Goal: Feedback & Contribution: Submit feedback/report problem

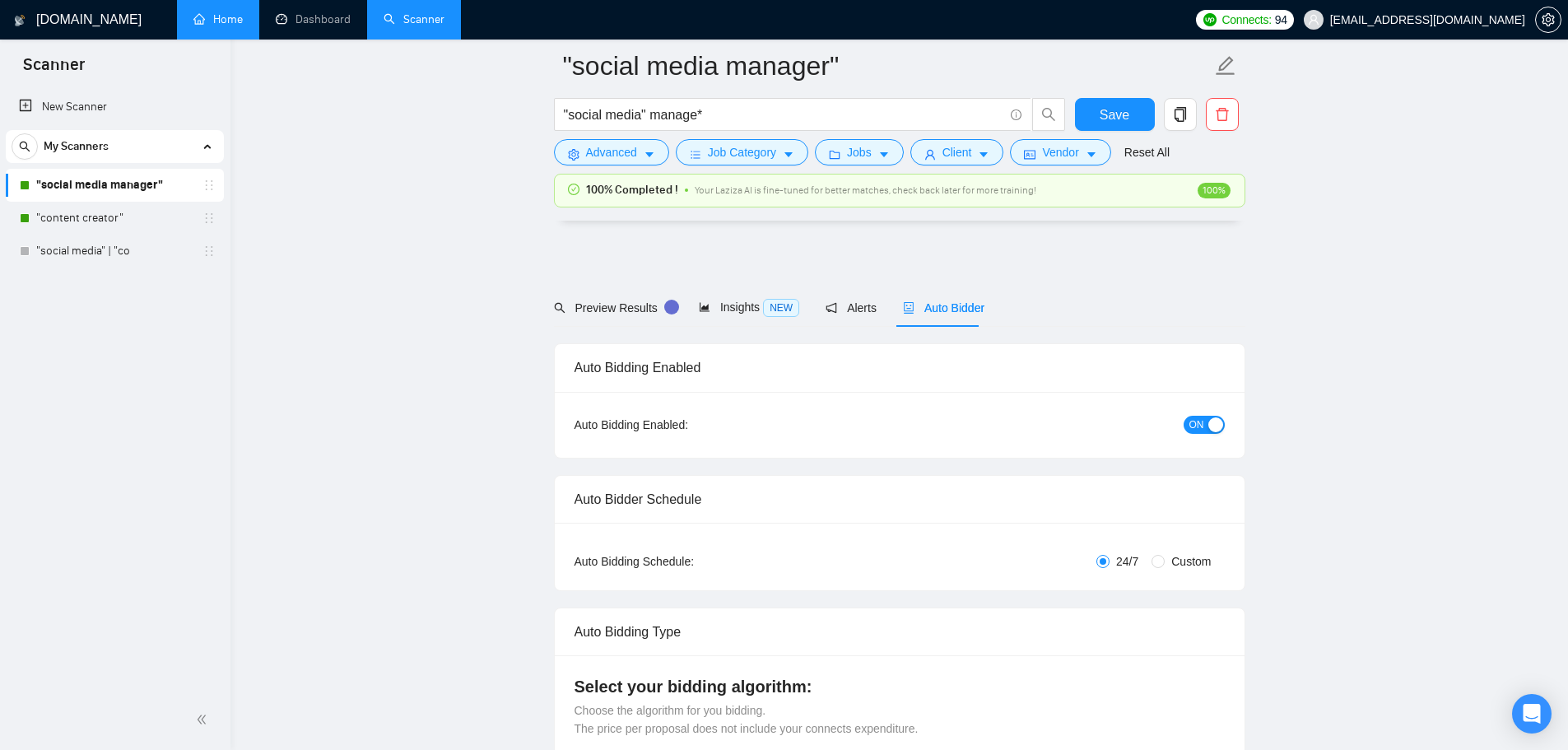
scroll to position [4364, 0]
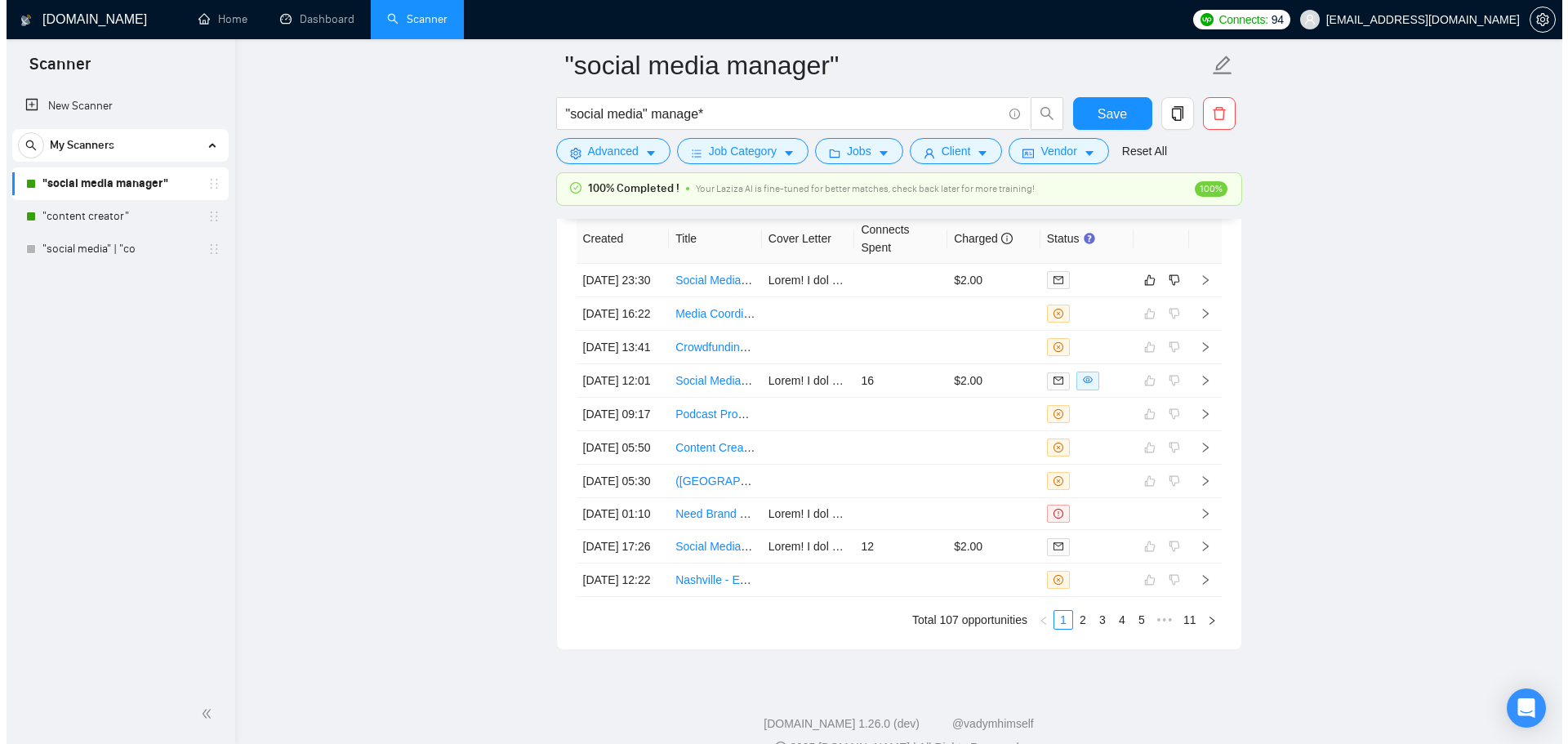
scroll to position [4489, 0]
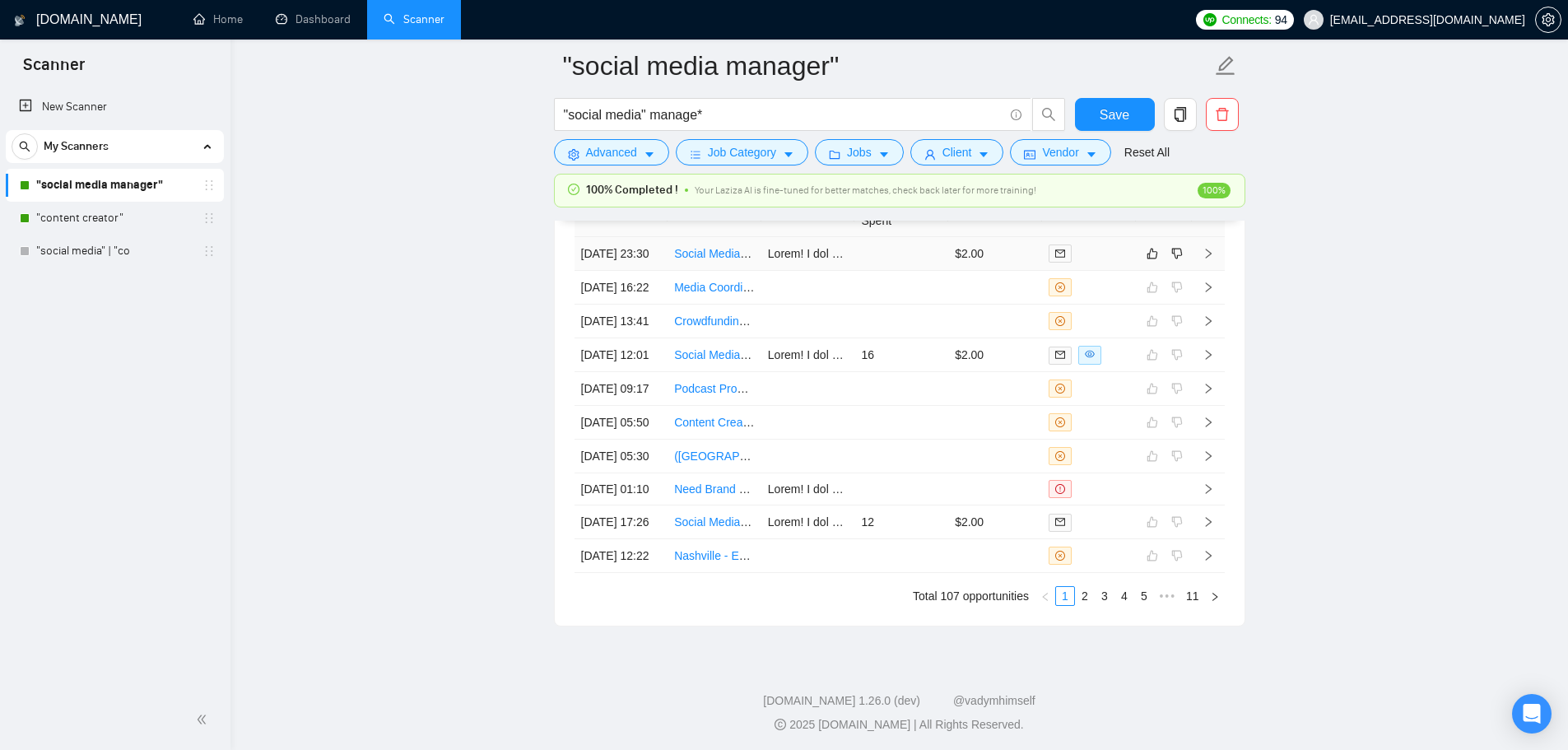
click at [900, 265] on td at bounding box center [901, 253] width 94 height 34
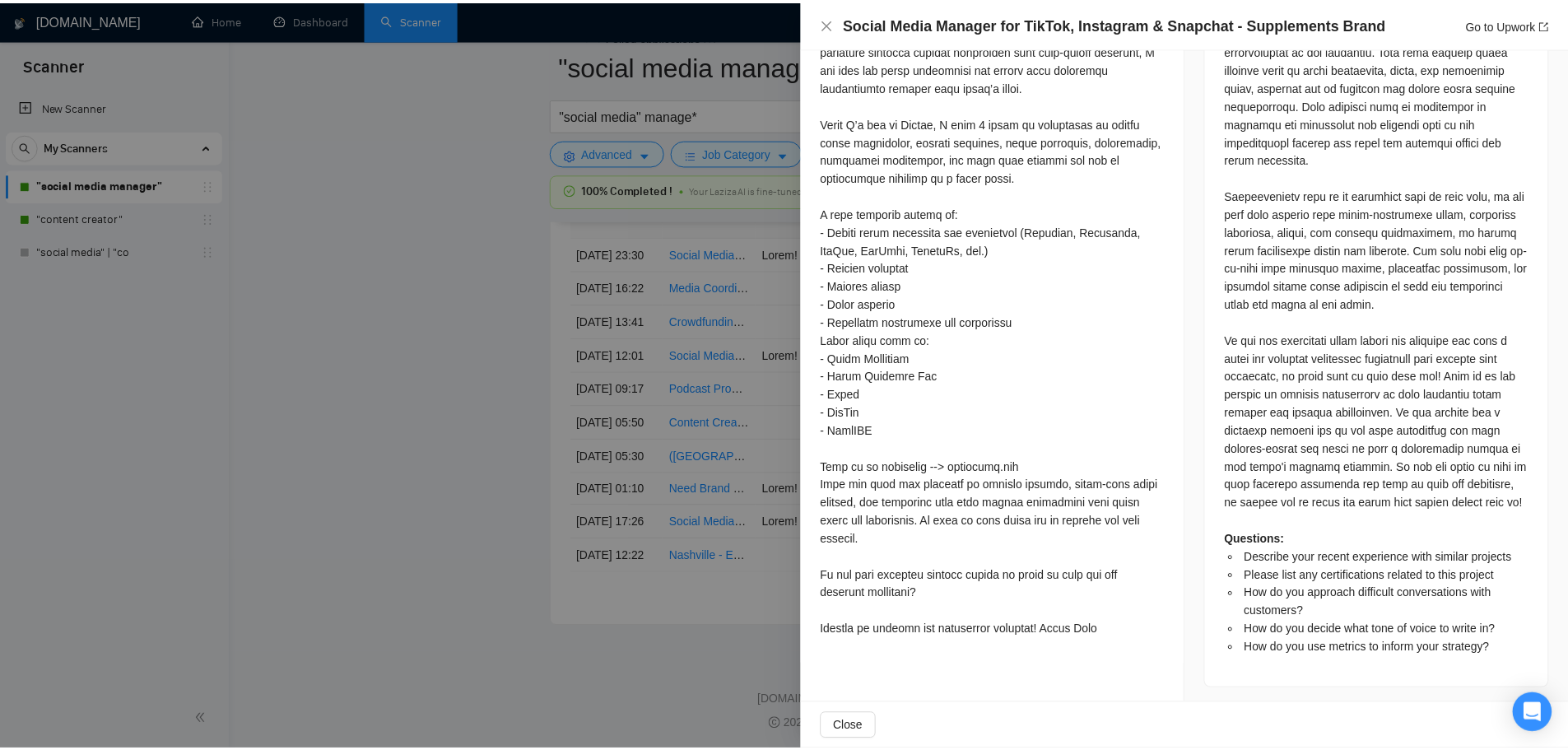
scroll to position [1214, 0]
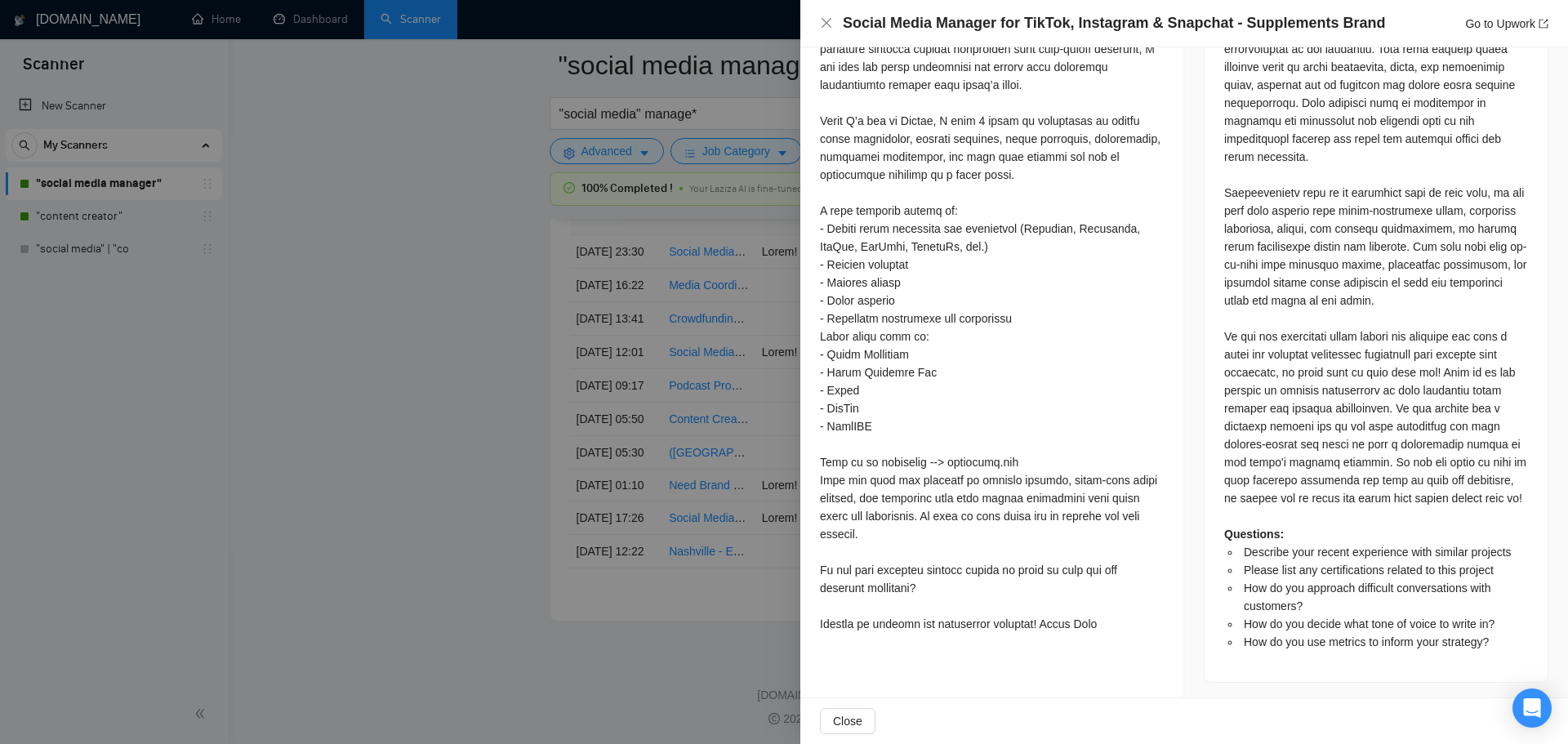
click at [391, 325] on div at bounding box center [784, 372] width 1568 height 744
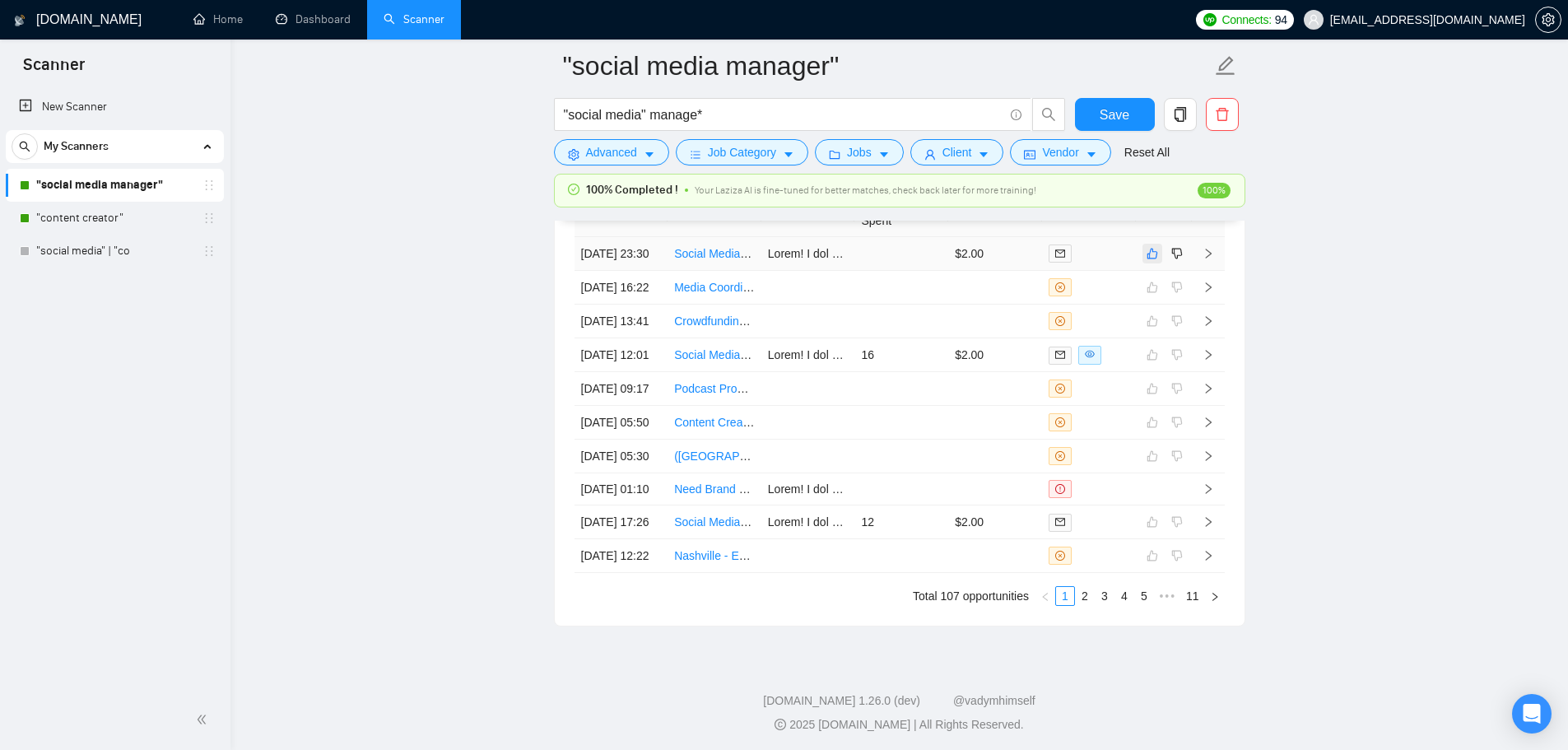
click at [1150, 260] on icon "like" at bounding box center [1152, 254] width 12 height 13
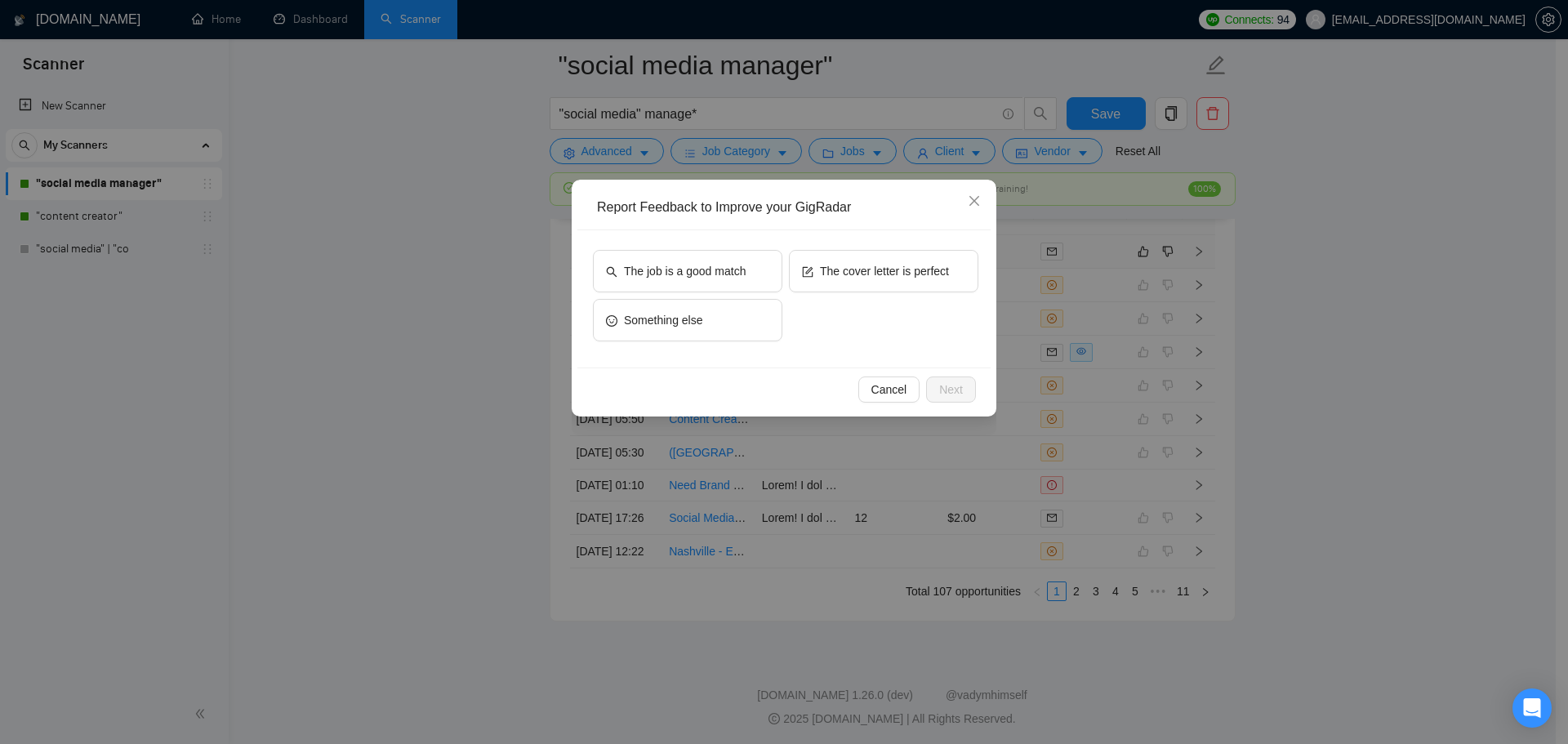
click at [682, 236] on div "The job is a good match The cover letter is perfect Something else" at bounding box center [784, 299] width 413 height 137
click at [716, 275] on span "The job is a good match" at bounding box center [684, 271] width 121 height 18
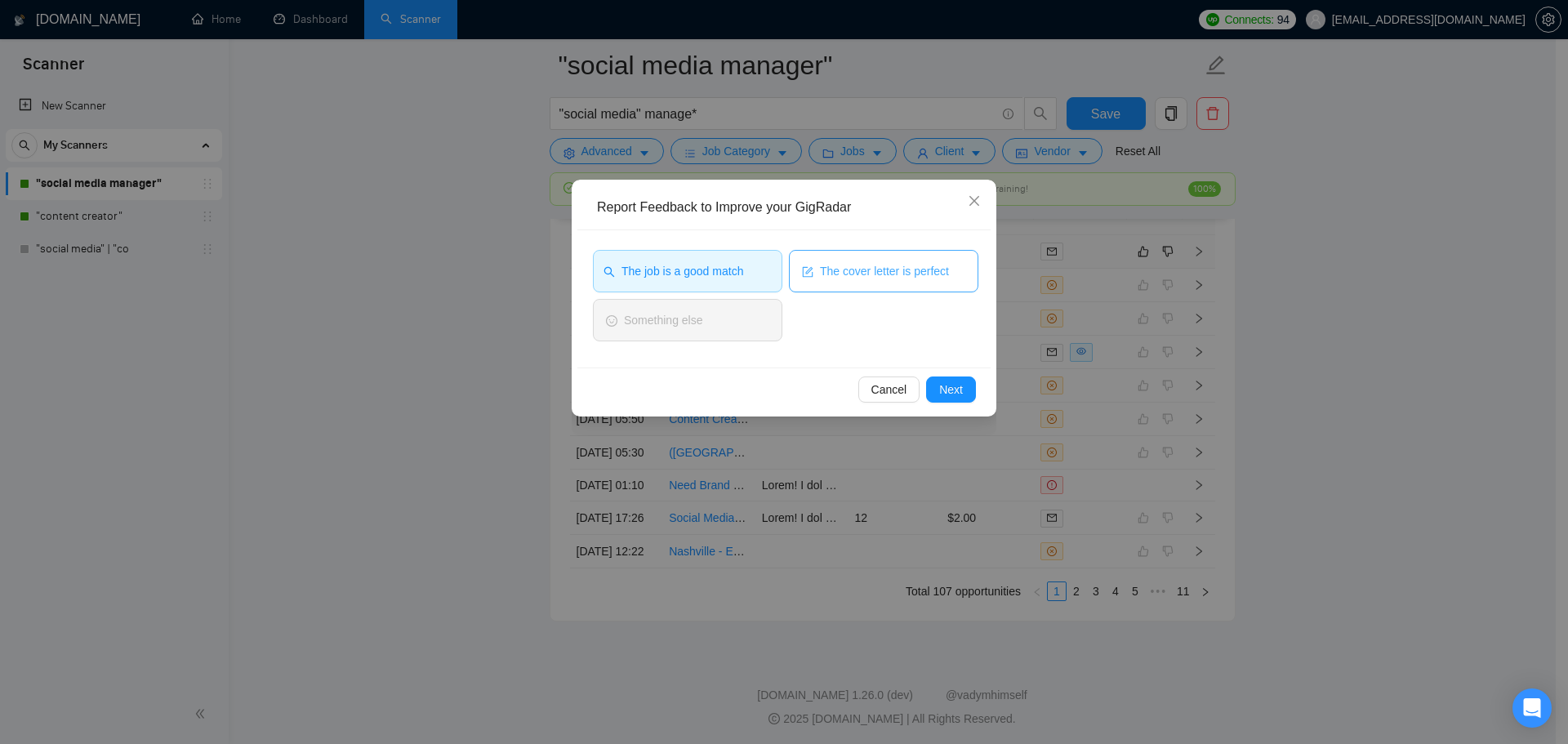
click at [848, 269] on span "The cover letter is perfect" at bounding box center [884, 271] width 129 height 18
click at [958, 382] on span "Next" at bounding box center [951, 389] width 24 height 18
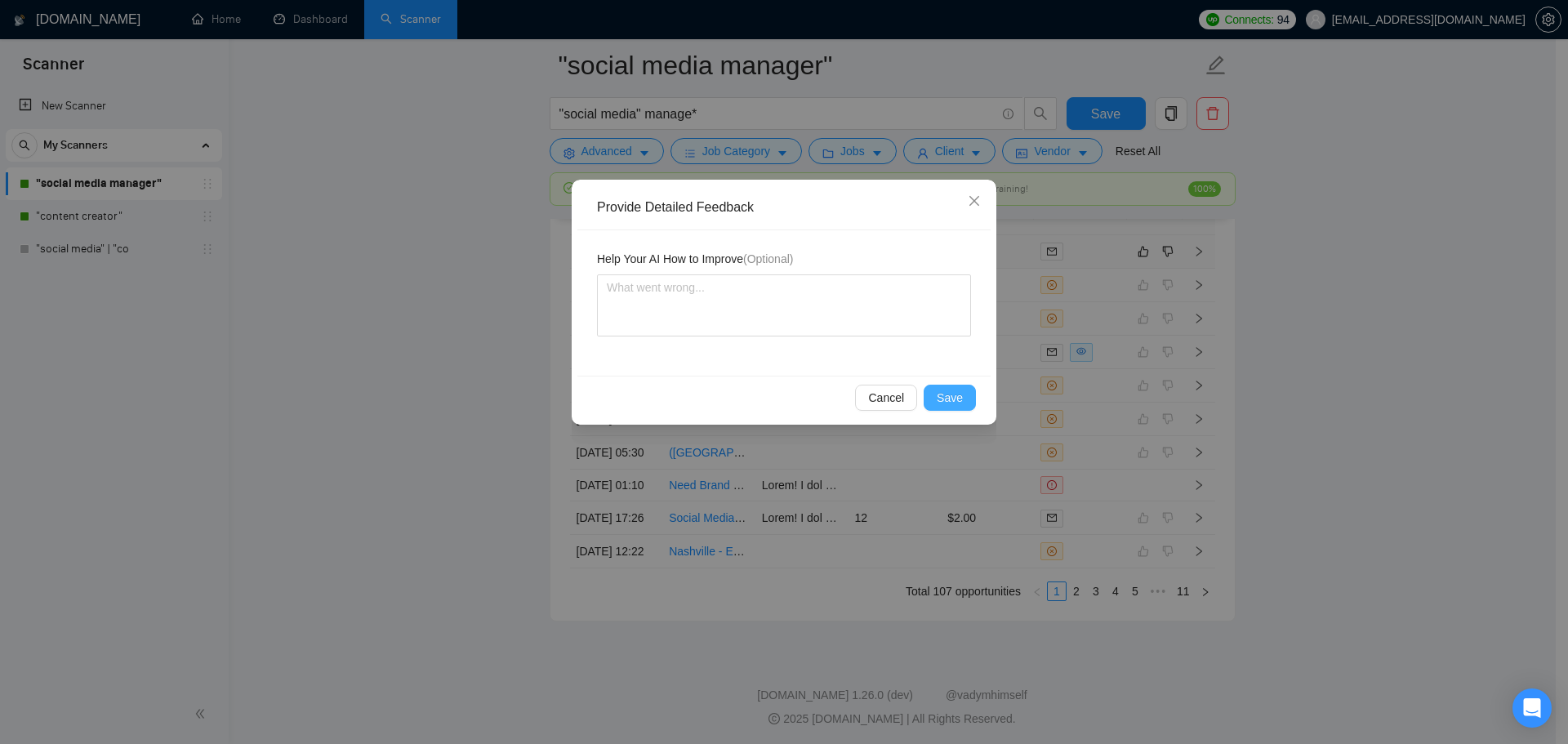
click at [958, 395] on span "Save" at bounding box center [949, 397] width 26 height 18
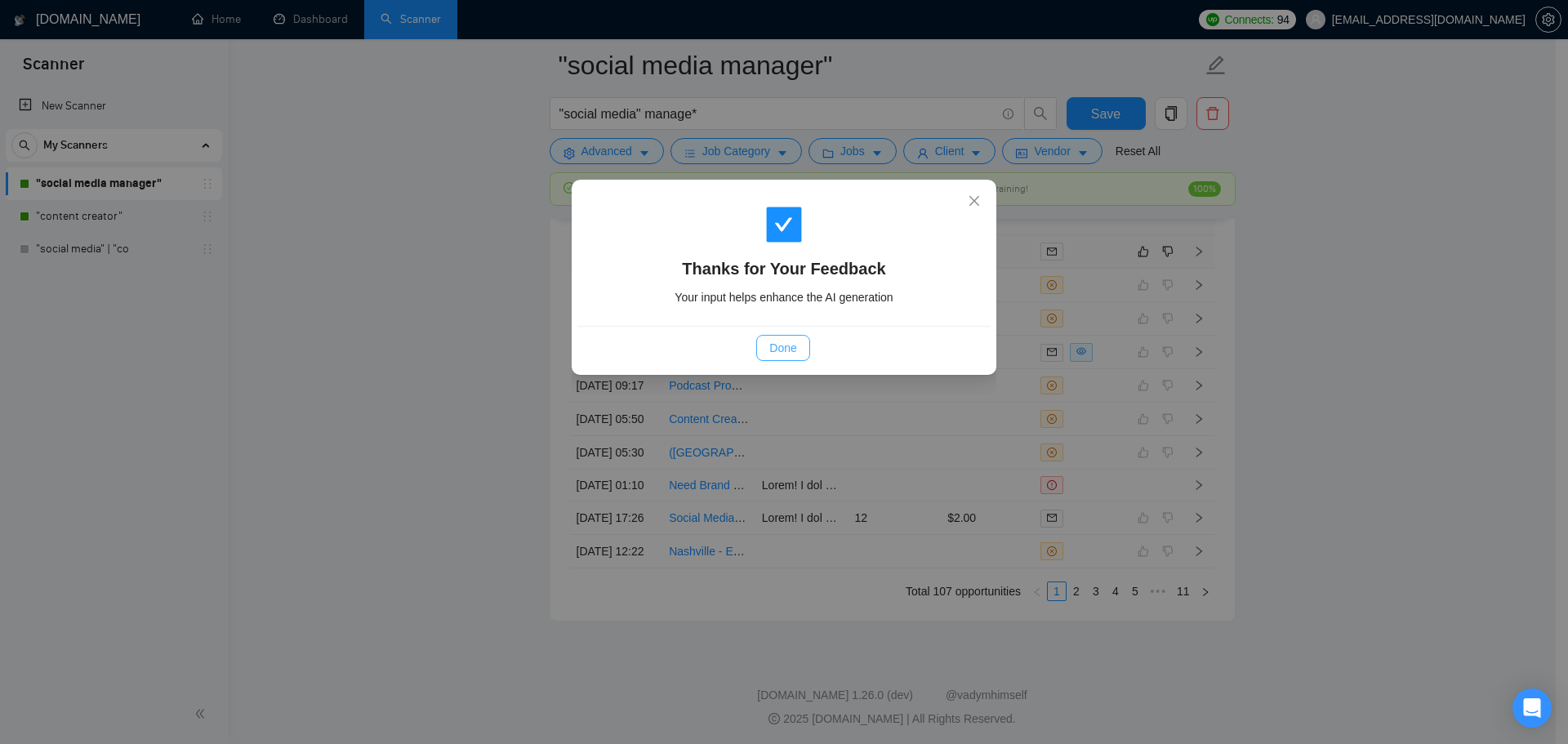
click at [784, 359] on button "Done" at bounding box center [783, 347] width 53 height 26
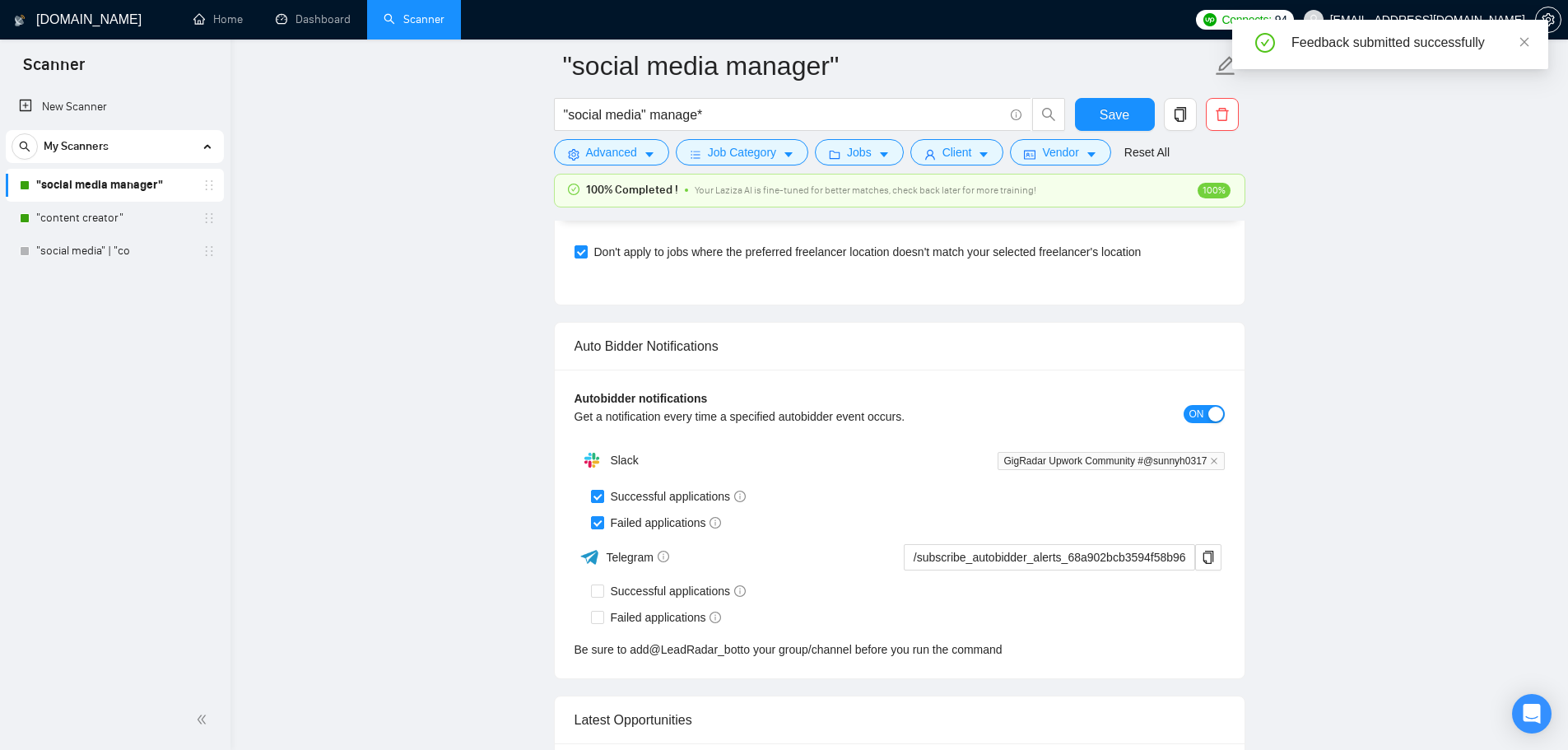
scroll to position [3538, 0]
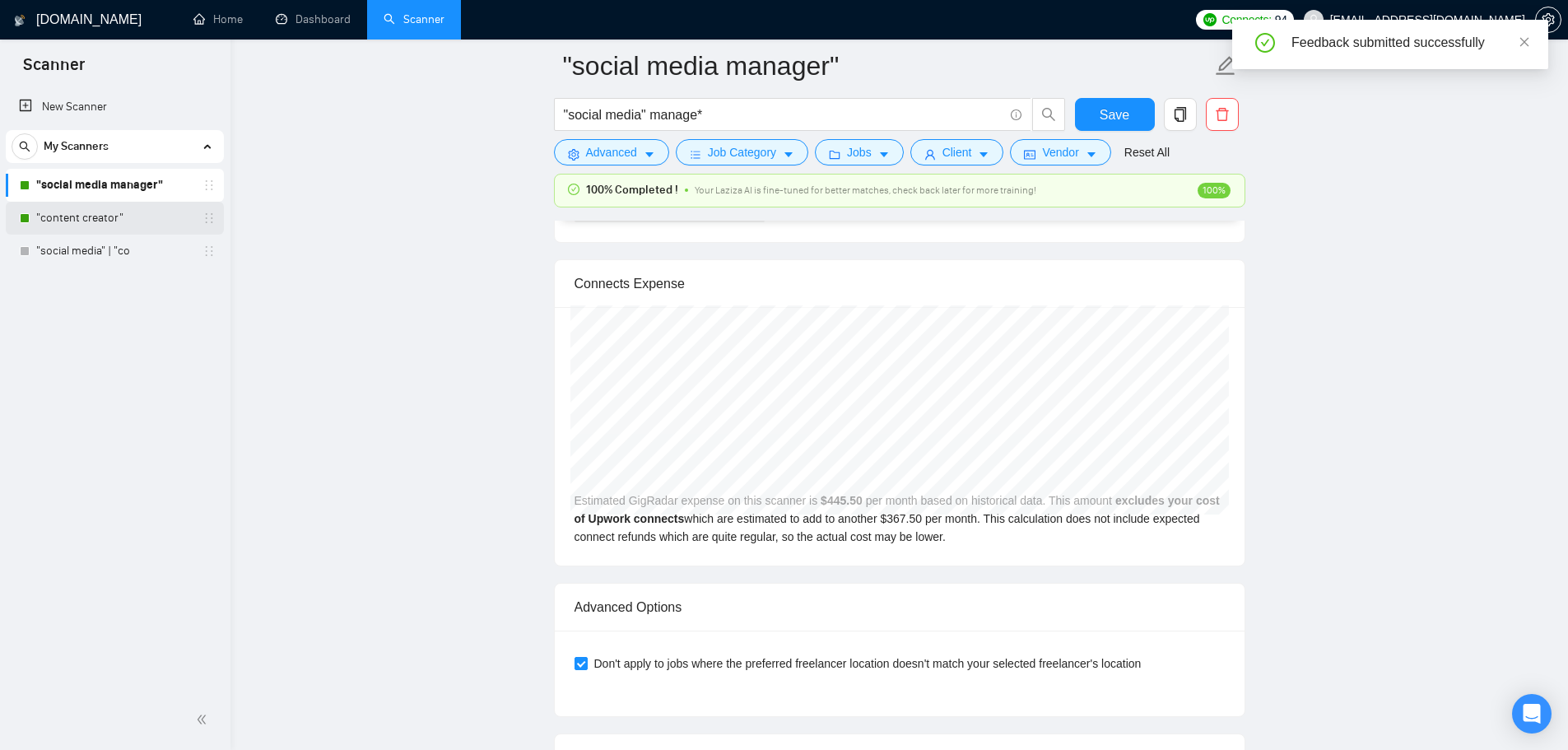
click at [134, 219] on link ""content creator"" at bounding box center [114, 218] width 157 height 33
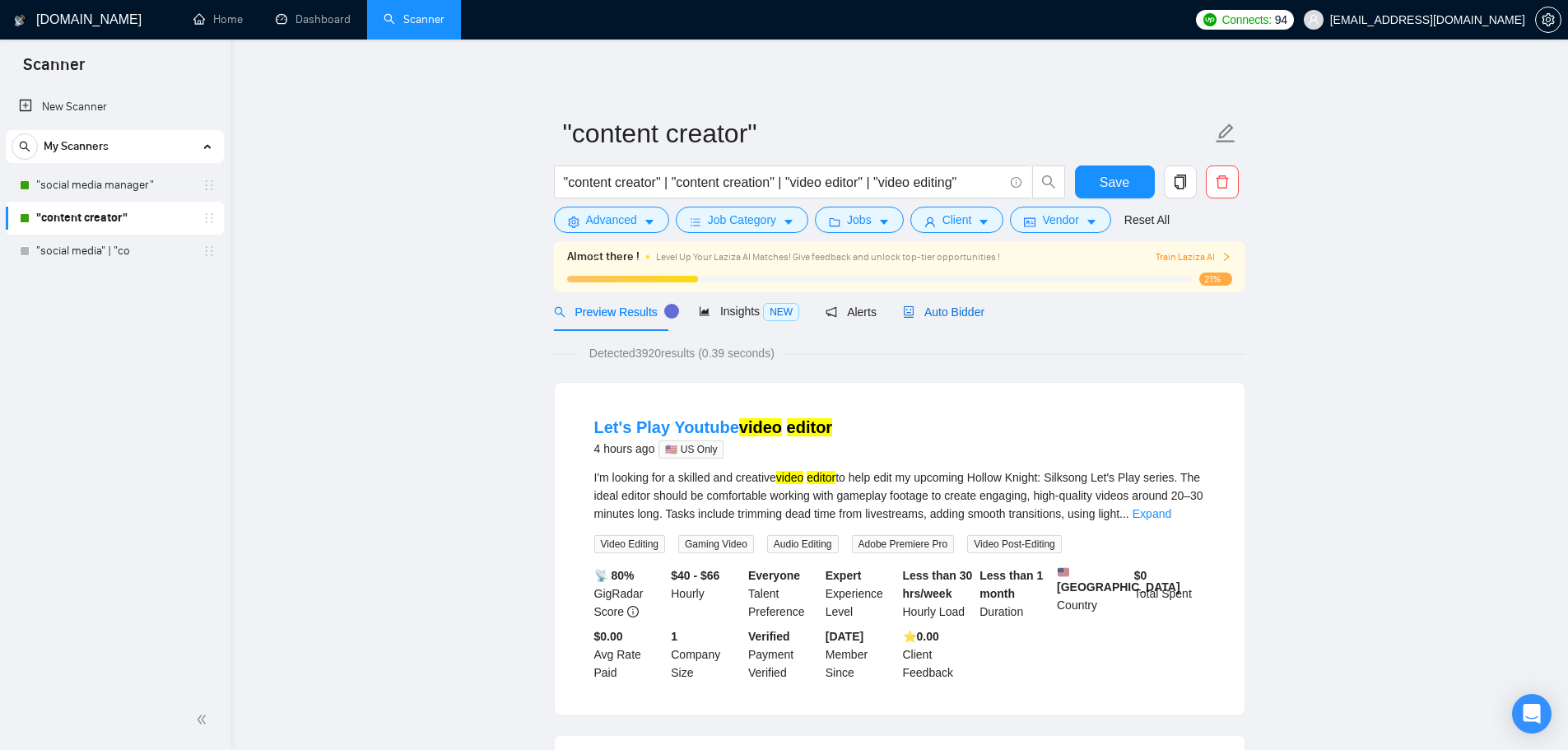
click at [959, 317] on span "Auto Bidder" at bounding box center [944, 312] width 82 height 13
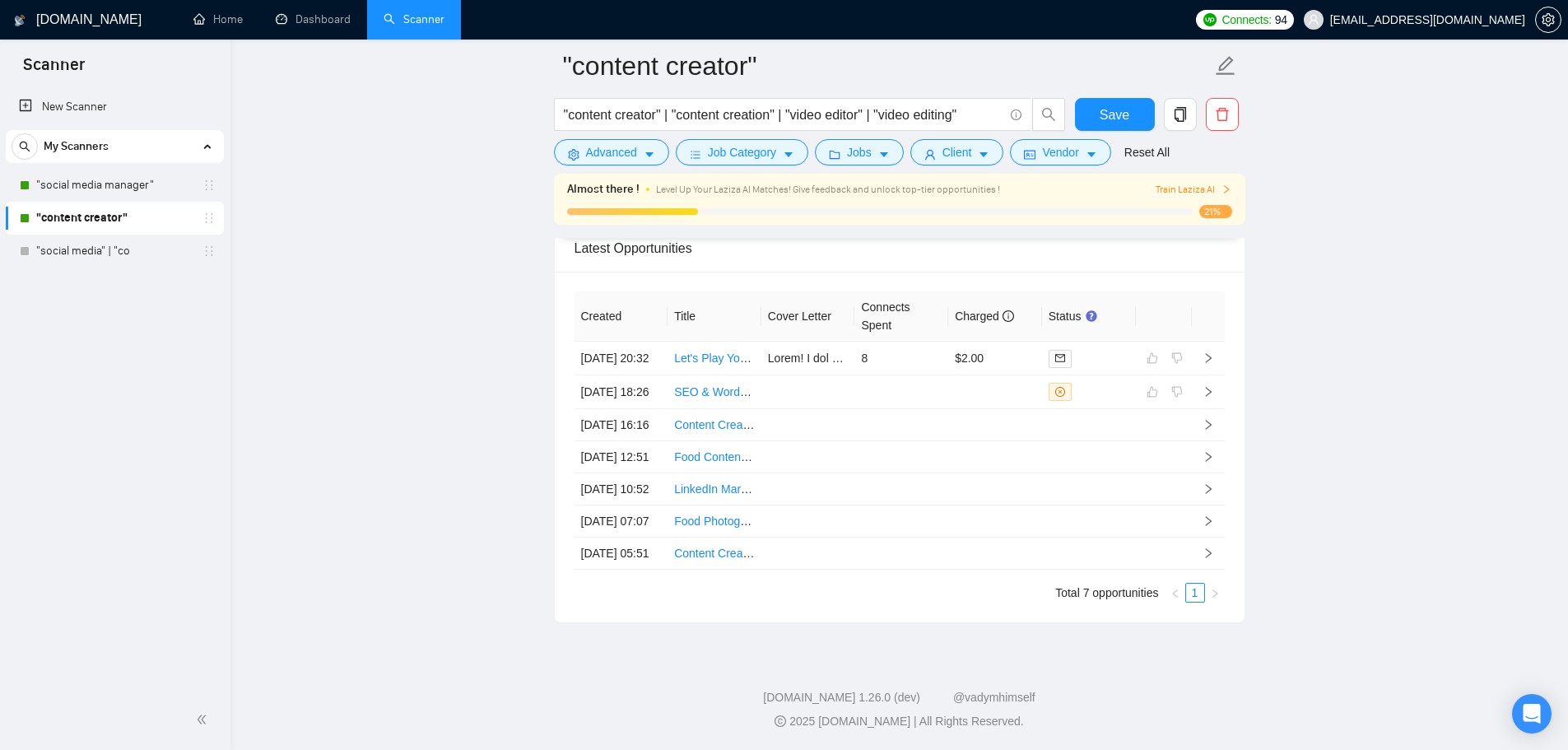
scroll to position [4369, 0]
